Goal: Contribute content: Contribute content

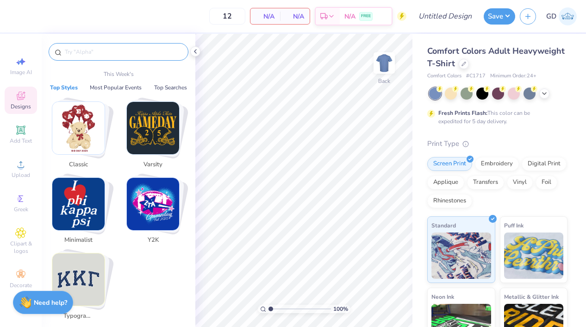
click at [109, 51] on input "text" at bounding box center [123, 51] width 119 height 9
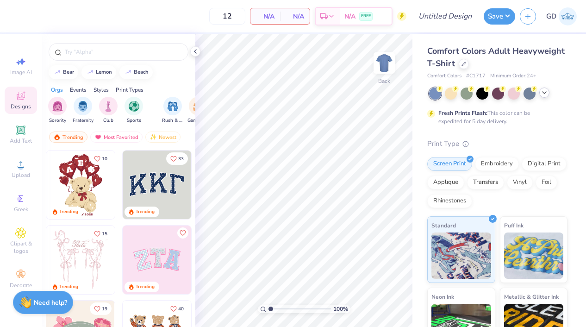
click at [544, 95] on icon at bounding box center [544, 92] width 7 height 7
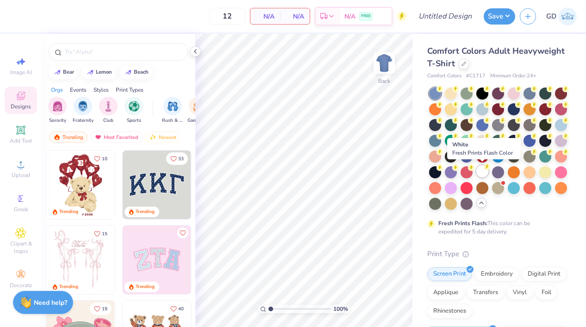
click at [483, 176] on div at bounding box center [483, 171] width 12 height 12
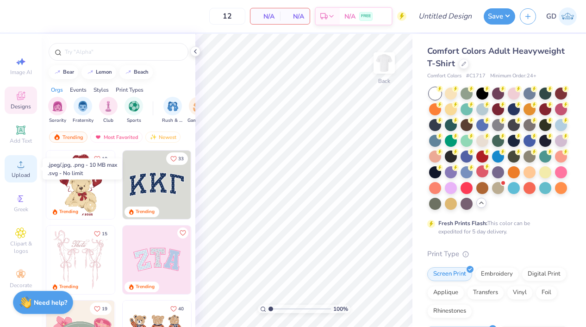
click at [21, 167] on circle at bounding box center [20, 167] width 5 height 5
click at [20, 170] on div "Upload" at bounding box center [21, 168] width 32 height 27
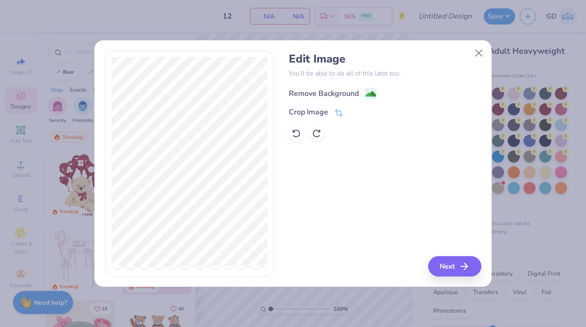
click at [371, 92] on image at bounding box center [371, 94] width 10 height 10
click at [446, 259] on button "Next" at bounding box center [456, 266] width 53 height 20
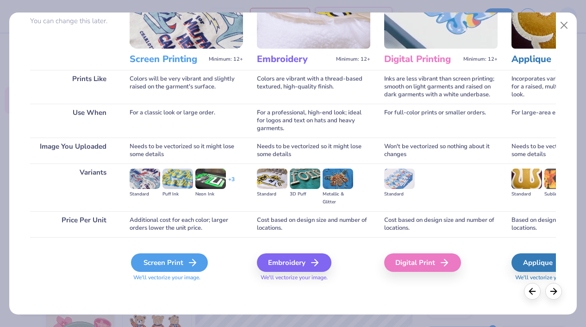
scroll to position [88, 0]
click at [178, 262] on div "Screen Print" at bounding box center [169, 262] width 77 height 19
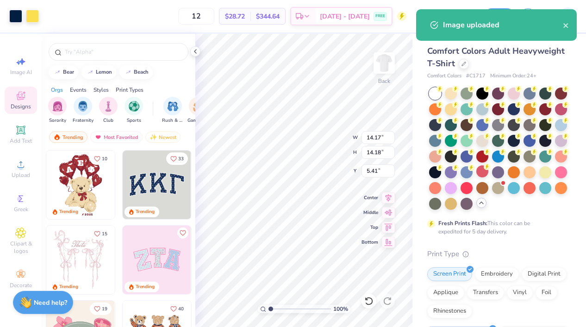
type input "8.48"
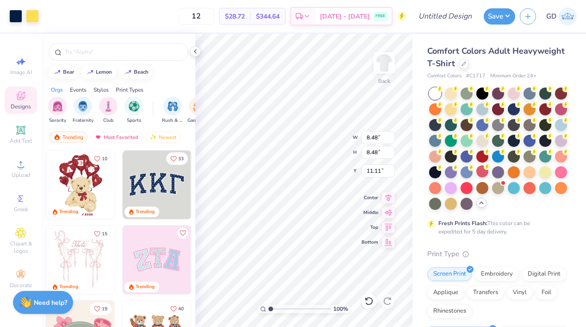
type input "3.00"
type input "3.63"
type input "3.00"
click at [385, 71] on img at bounding box center [384, 62] width 37 height 37
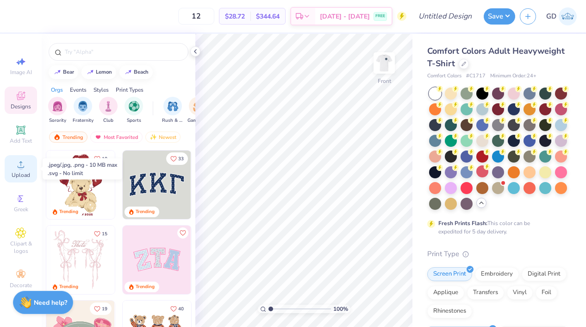
click at [11, 166] on div "Upload" at bounding box center [21, 168] width 32 height 27
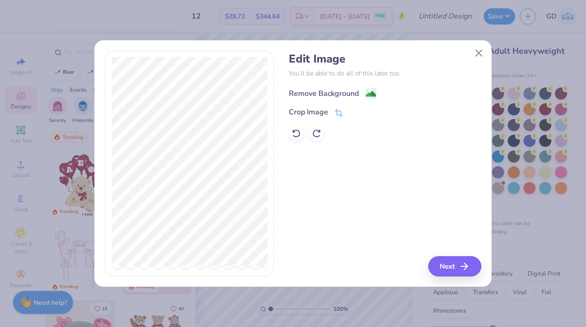
click at [373, 90] on image at bounding box center [371, 94] width 10 height 10
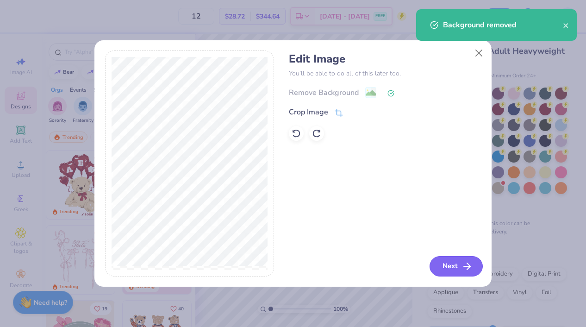
click at [445, 264] on button "Next" at bounding box center [456, 266] width 53 height 20
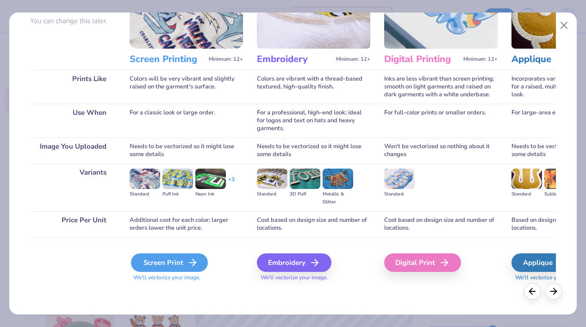
click at [168, 269] on div "Screen Print" at bounding box center [169, 262] width 77 height 19
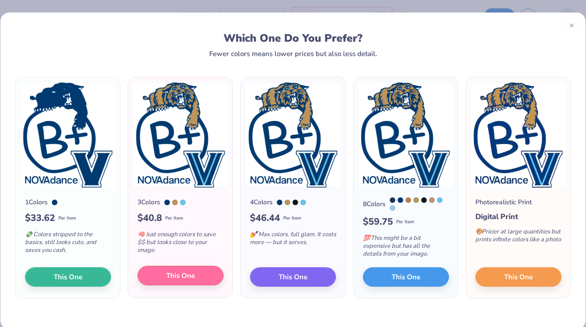
click at [185, 281] on span "This One" at bounding box center [180, 275] width 29 height 11
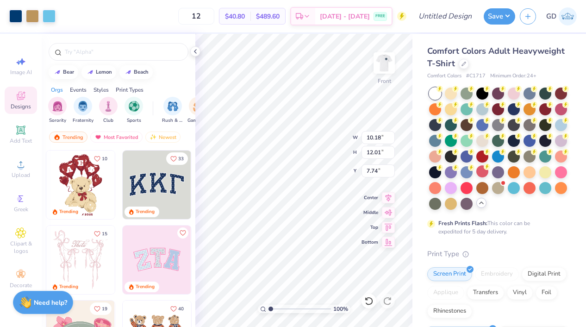
type input "11.63"
type input "13.72"
type input "6.89"
type input "3.00"
click at [382, 63] on img at bounding box center [384, 62] width 37 height 37
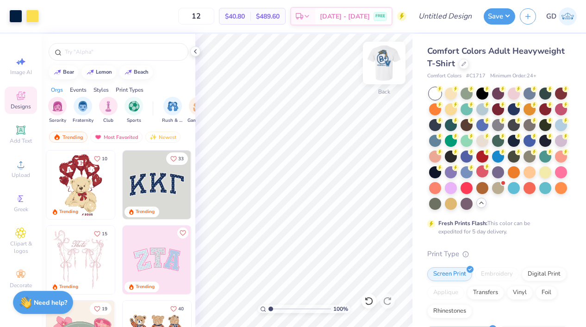
click at [388, 66] on img at bounding box center [384, 62] width 37 height 37
click at [388, 67] on img at bounding box center [384, 62] width 37 height 37
click at [388, 67] on img at bounding box center [384, 63] width 19 height 19
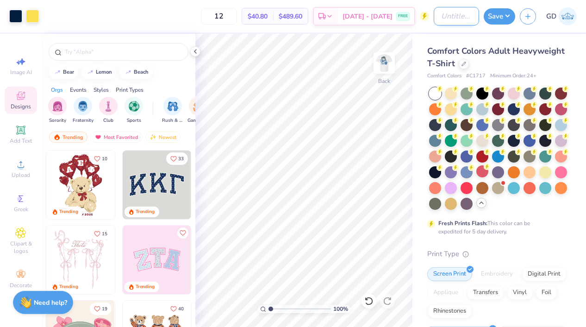
click at [453, 17] on input "Design Title" at bounding box center [456, 16] width 45 height 19
type input "novadance"
click at [498, 17] on button "Save" at bounding box center [499, 15] width 31 height 16
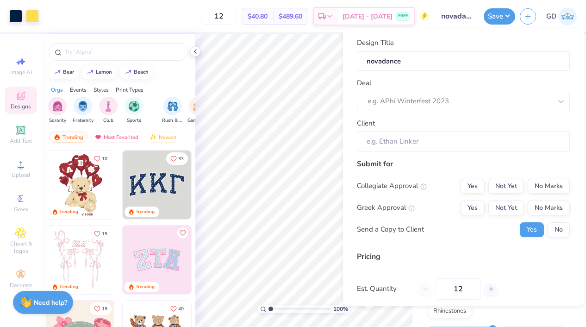
scroll to position [0, 0]
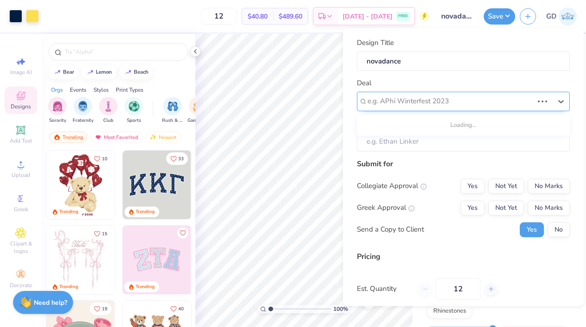
click at [440, 99] on div "e.g. APhi Winterfest 2023" at bounding box center [451, 101] width 166 height 11
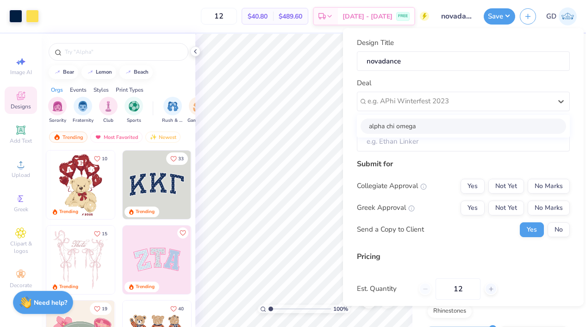
click at [458, 74] on div "Design Title novadance Deal option alpha chi omega focused, 1 of 1. 1 result av…" at bounding box center [463, 95] width 213 height 114
click at [431, 32] on div "Design Title novadance Deal e.g. APhi Winterfest 2023 Client Submit for Collegi…" at bounding box center [463, 167] width 241 height 278
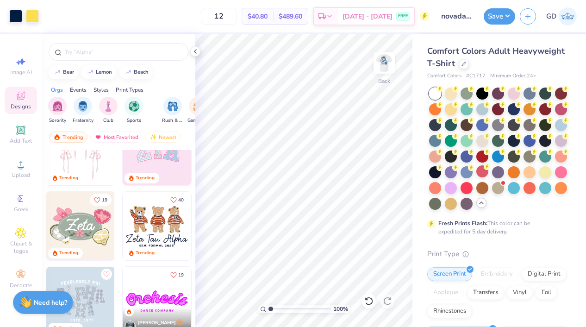
scroll to position [107, 0]
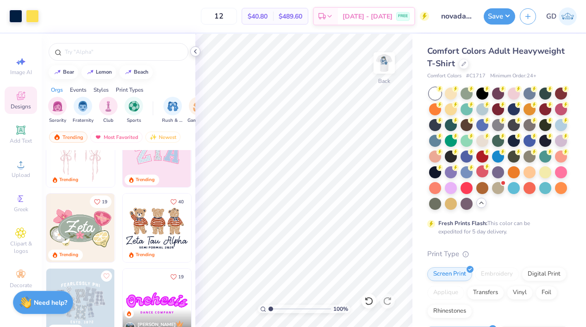
click at [198, 51] on icon at bounding box center [195, 51] width 7 height 7
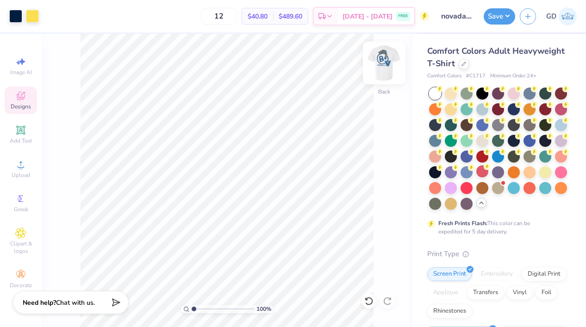
click at [385, 71] on img at bounding box center [384, 62] width 37 height 37
